Goal: Information Seeking & Learning: Learn about a topic

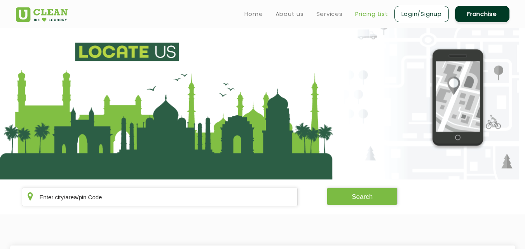
click at [379, 14] on link "Pricing List" at bounding box center [371, 13] width 33 height 9
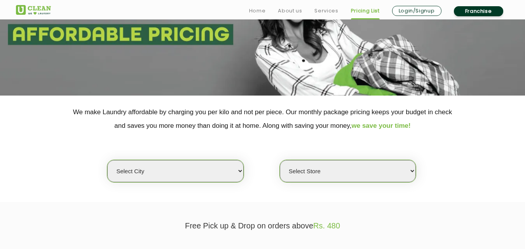
scroll to position [156, 0]
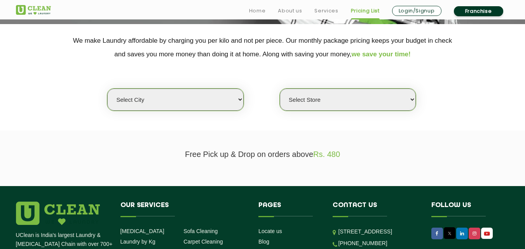
click at [199, 103] on select "Select city [GEOGRAPHIC_DATA] [GEOGRAPHIC_DATA] [GEOGRAPHIC_DATA] [GEOGRAPHIC_D…" at bounding box center [175, 100] width 136 height 22
select select "192"
click at [107, 89] on select "Select city [GEOGRAPHIC_DATA] [GEOGRAPHIC_DATA] [GEOGRAPHIC_DATA] [GEOGRAPHIC_D…" at bounding box center [175, 100] width 136 height 22
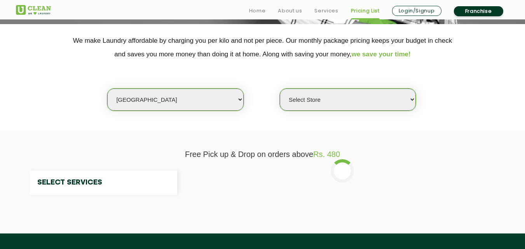
click at [294, 100] on select "Select Store" at bounding box center [348, 100] width 136 height 22
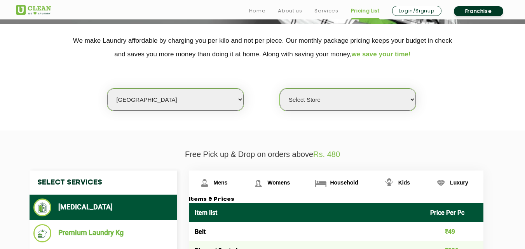
select select "566"
click at [280, 89] on select "Select Store [GEOGRAPHIC_DATA]" at bounding box center [348, 100] width 136 height 22
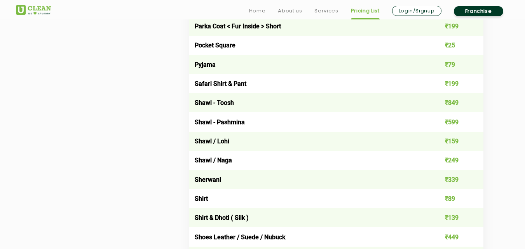
scroll to position [1011, 0]
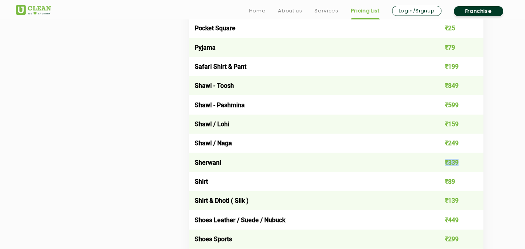
drag, startPoint x: 458, startPoint y: 161, endPoint x: 440, endPoint y: 161, distance: 18.3
click at [440, 161] on td "₹339" at bounding box center [454, 162] width 59 height 19
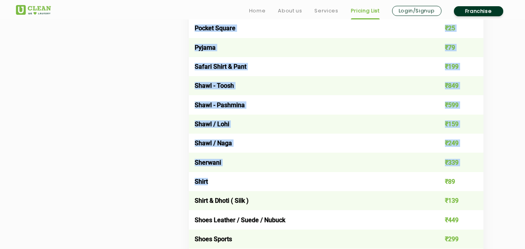
drag, startPoint x: 183, startPoint y: 178, endPoint x: 339, endPoint y: 180, distance: 155.1
click at [339, 180] on div "Mens Womens Household Kids Luxury Items & Prices Item list Price Per Pc Belt ₹4…" at bounding box center [342, 24] width 319 height 1419
click at [273, 180] on td "Shirt" at bounding box center [307, 181] width 236 height 19
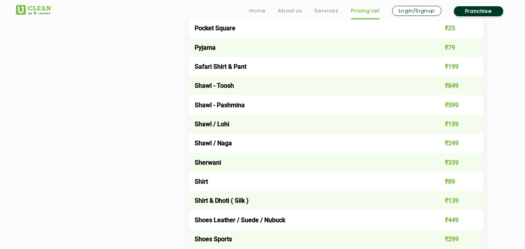
drag, startPoint x: 222, startPoint y: 179, endPoint x: 280, endPoint y: 180, distance: 57.5
click at [278, 180] on td "Shirt" at bounding box center [307, 181] width 236 height 19
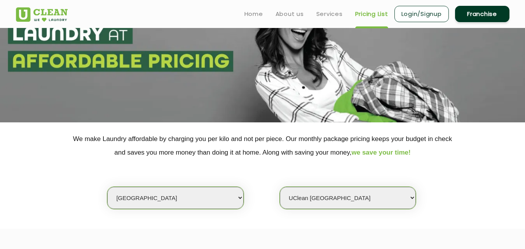
scroll to position [0, 0]
